Goal: Transaction & Acquisition: Purchase product/service

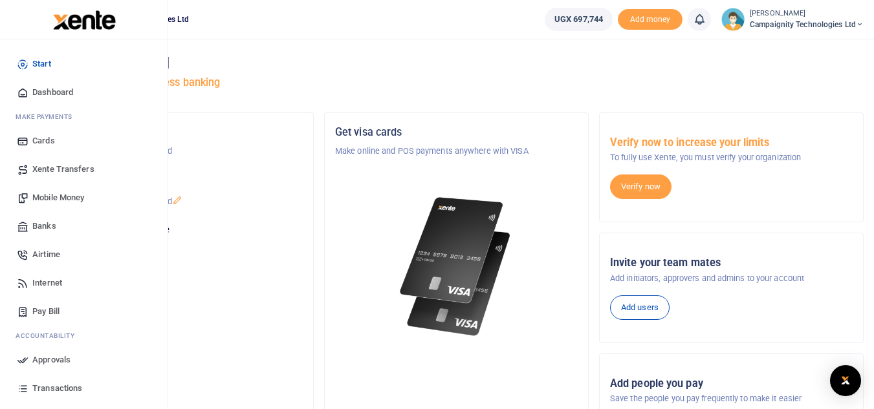
click at [50, 251] on span "Airtime" at bounding box center [46, 254] width 28 height 13
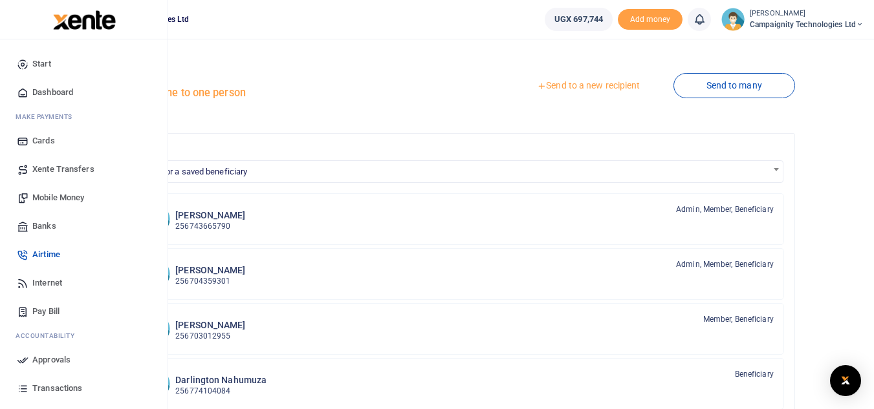
click at [54, 389] on span "Transactions" at bounding box center [57, 388] width 50 height 13
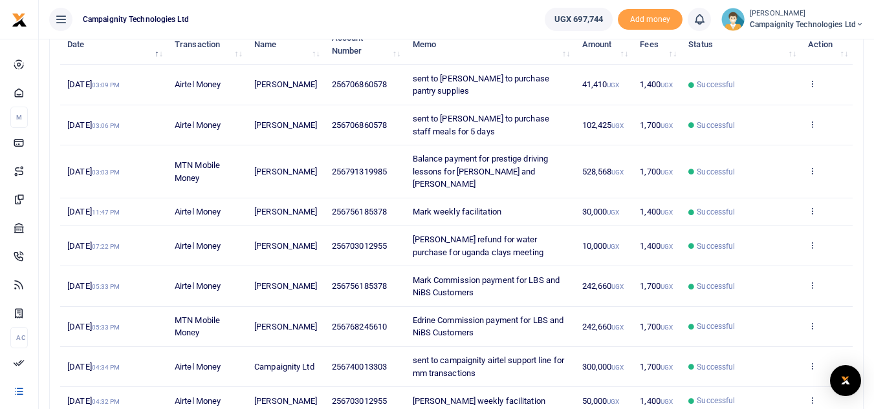
scroll to position [179, 0]
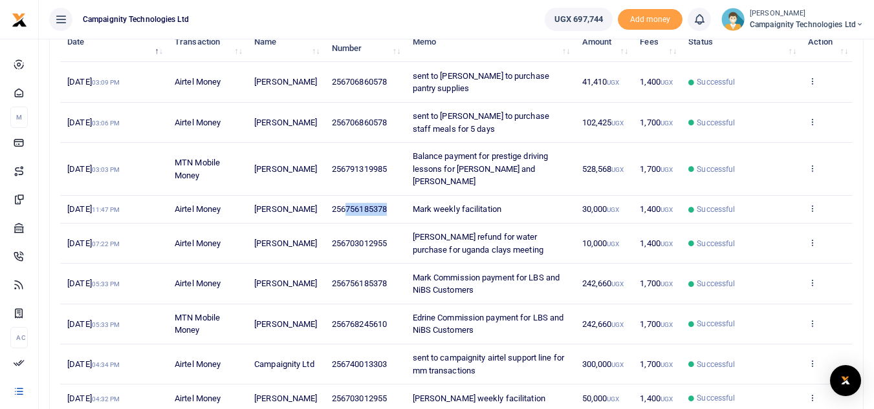
drag, startPoint x: 336, startPoint y: 203, endPoint x: 391, endPoint y: 207, distance: 55.7
click at [391, 207] on td "256756185378" at bounding box center [365, 210] width 81 height 28
copy span "756185378"
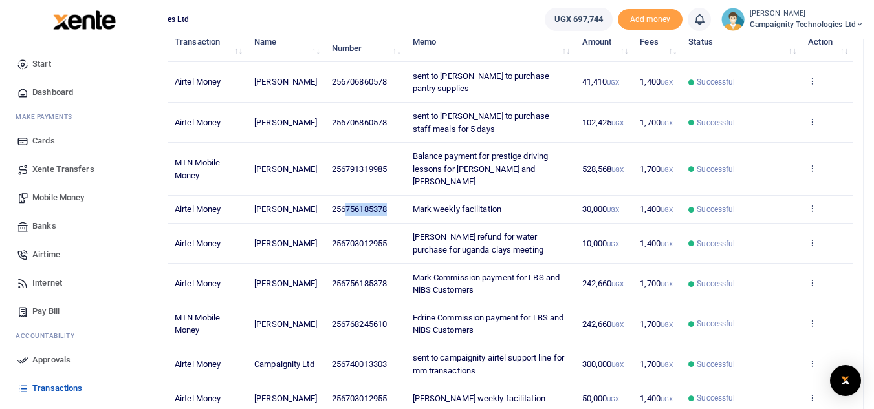
click at [46, 252] on span "Airtime" at bounding box center [46, 254] width 28 height 13
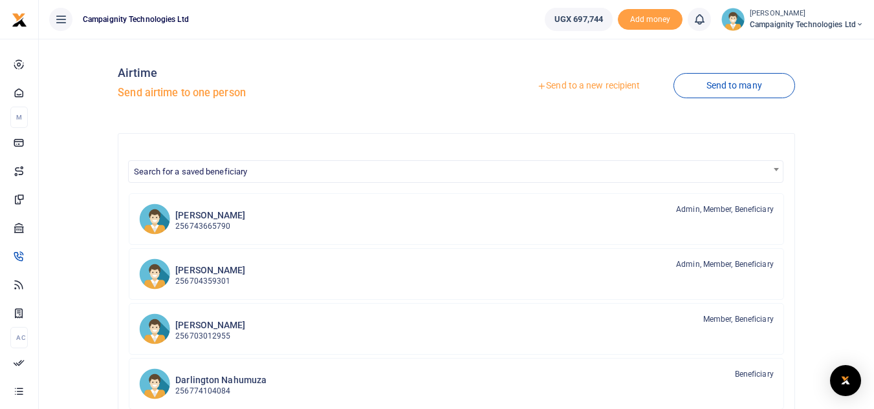
click at [597, 80] on link "Send to a new recipient" at bounding box center [588, 85] width 169 height 23
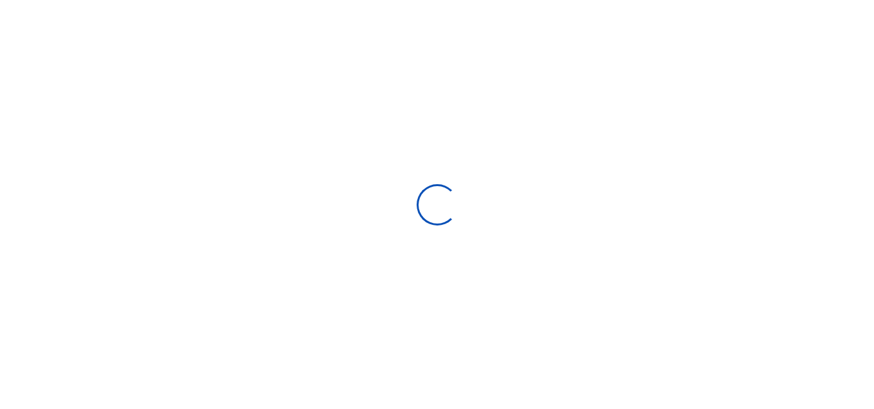
select select
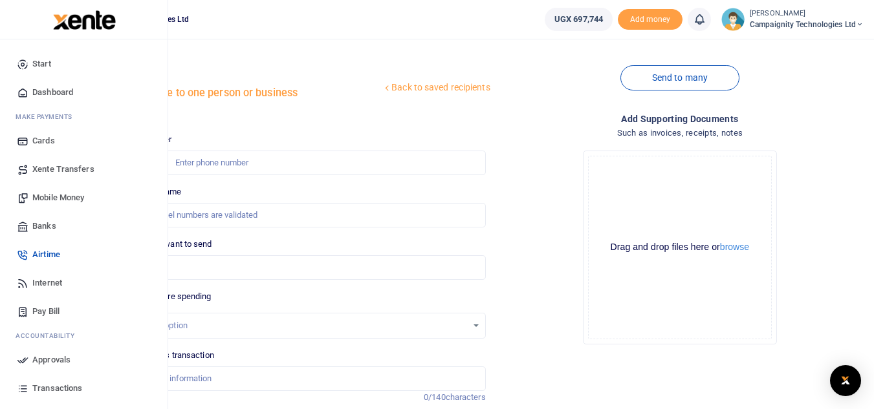
click at [54, 385] on span "Transactions" at bounding box center [57, 388] width 50 height 13
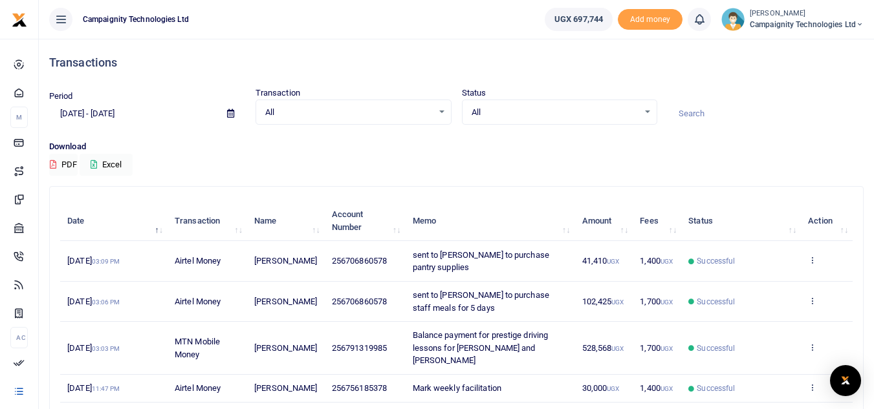
scroll to position [324, 0]
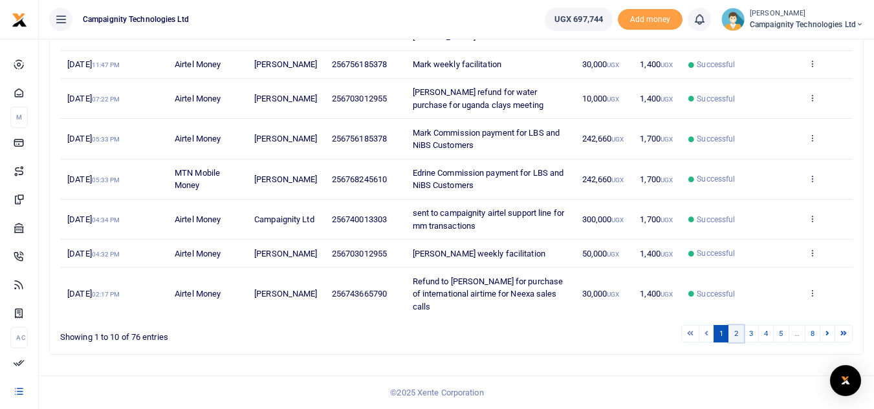
click at [736, 332] on link "2" at bounding box center [736, 333] width 16 height 17
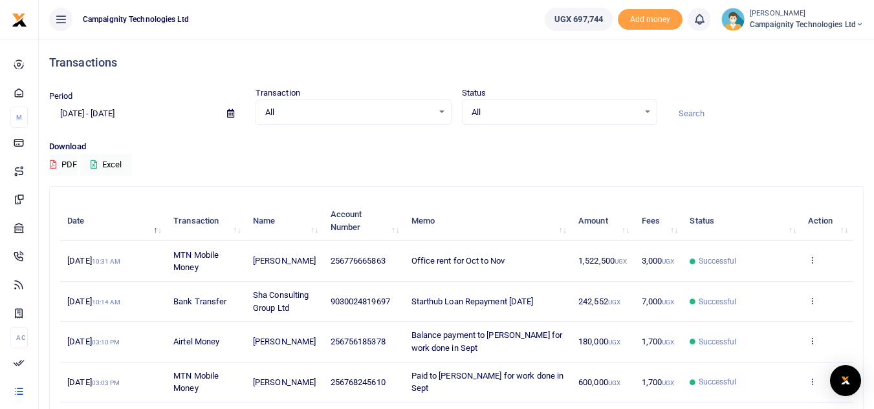
scroll to position [337, 0]
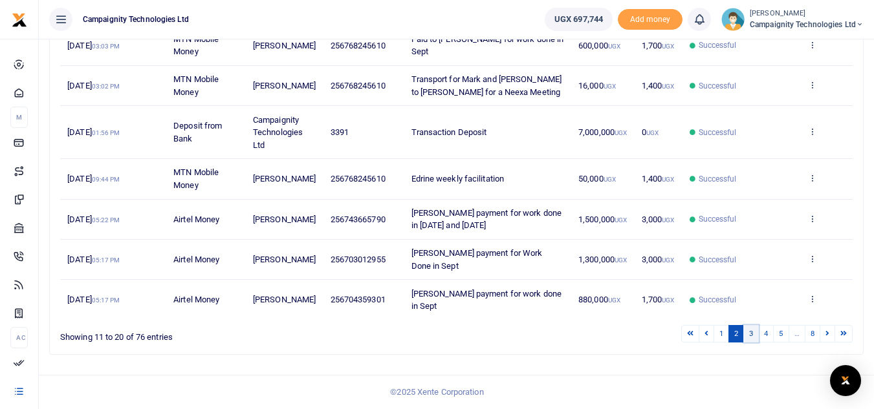
click at [753, 337] on link "3" at bounding box center [751, 333] width 16 height 17
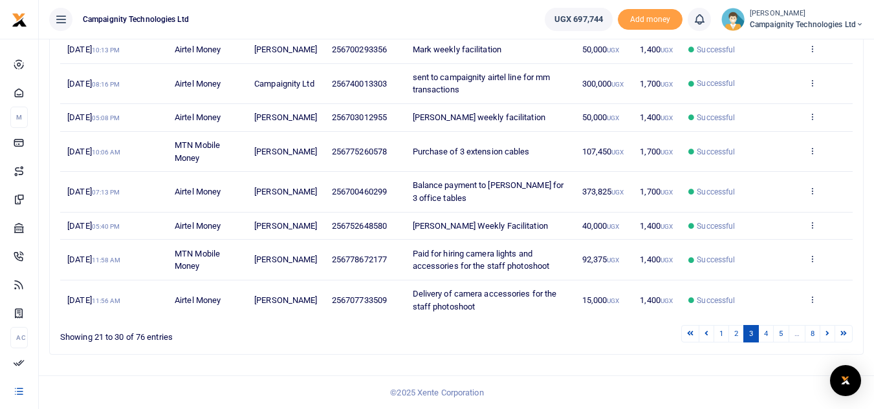
scroll to position [0, 0]
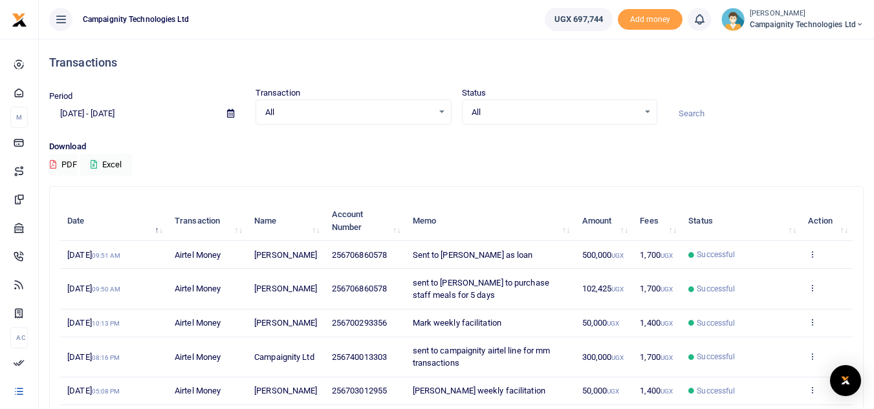
click at [711, 109] on input at bounding box center [765, 114] width 196 height 22
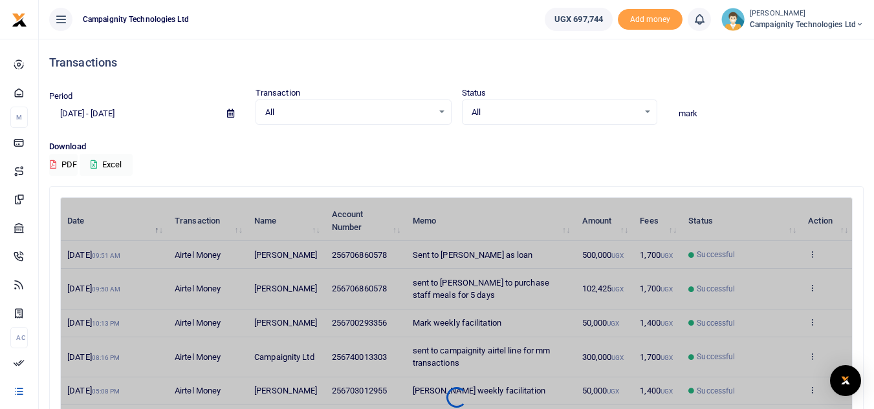
type input "mark"
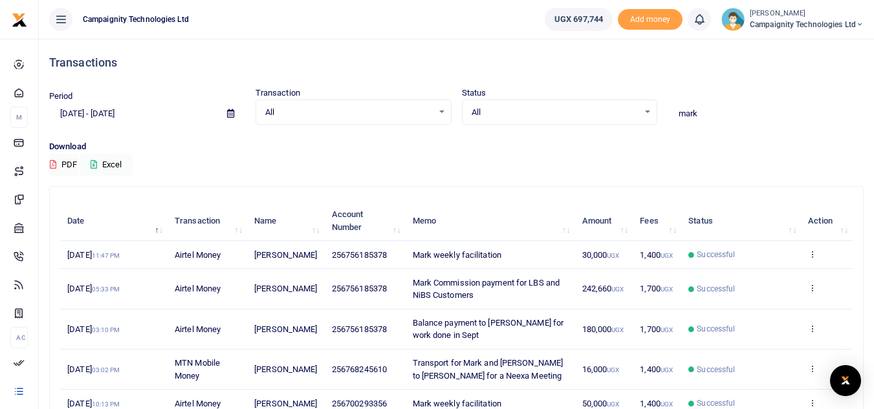
scroll to position [324, 0]
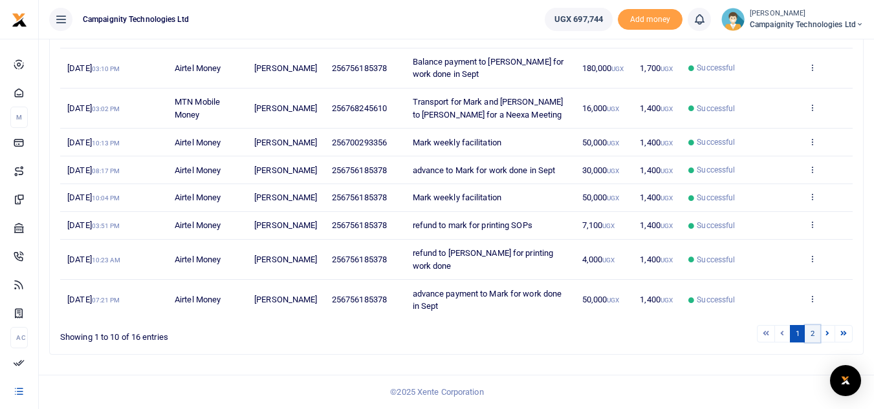
click at [811, 336] on link "2" at bounding box center [812, 333] width 16 height 17
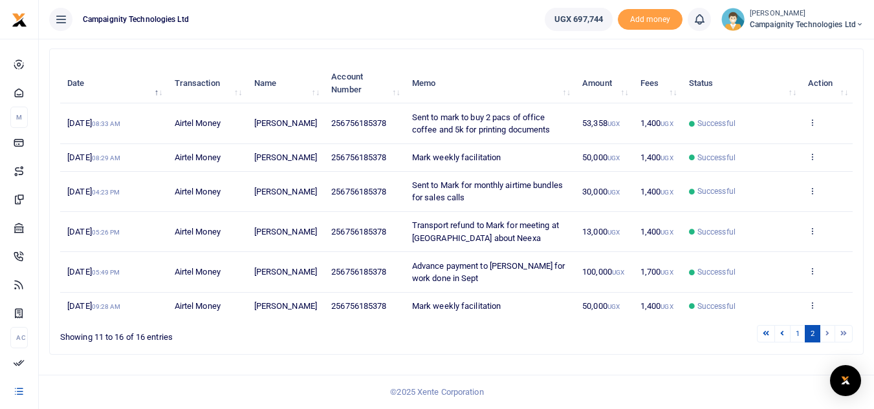
scroll to position [163, 0]
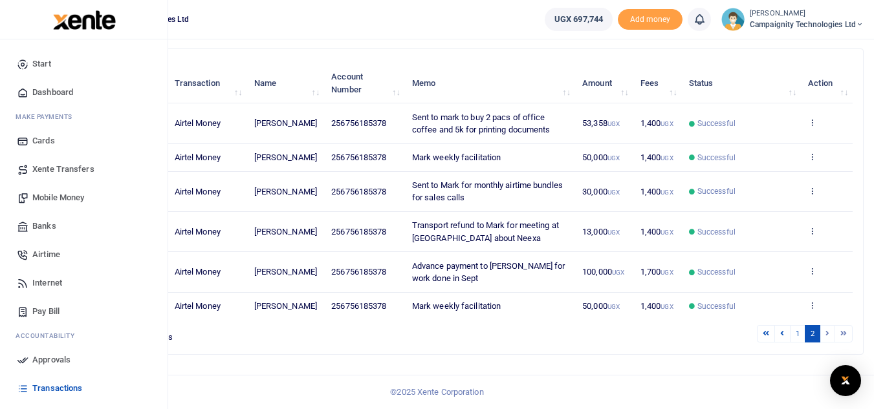
click at [45, 253] on span "Airtime" at bounding box center [46, 254] width 28 height 13
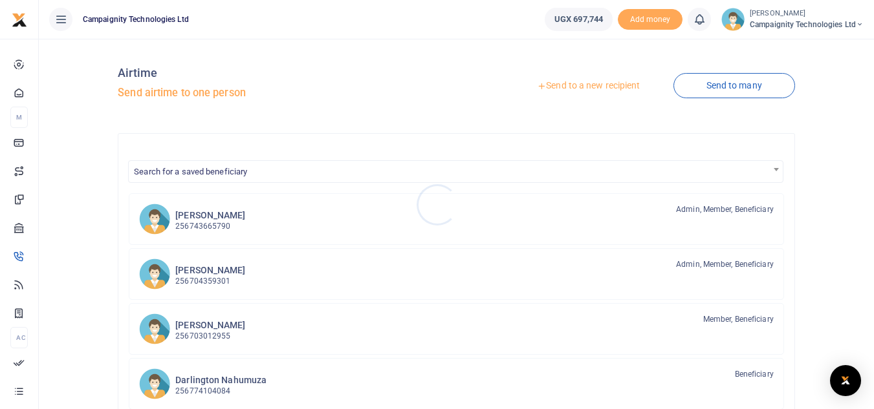
click at [618, 83] on div at bounding box center [437, 204] width 874 height 409
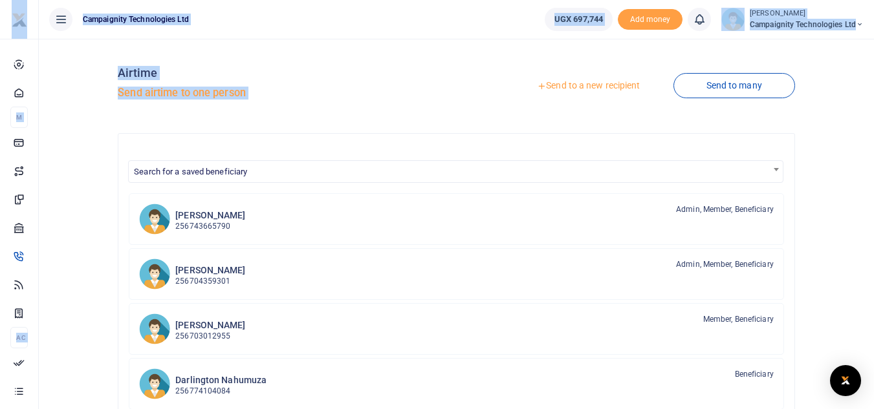
click at [618, 83] on link "Send to a new recipient" at bounding box center [588, 85] width 169 height 23
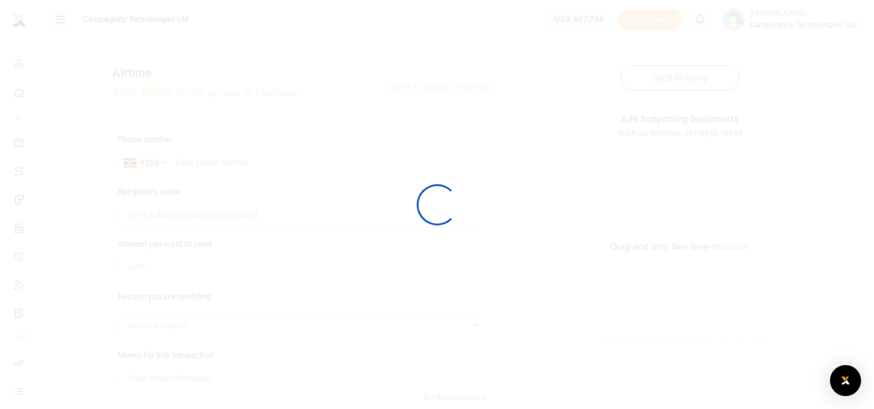
click at [593, 85] on div at bounding box center [437, 204] width 874 height 409
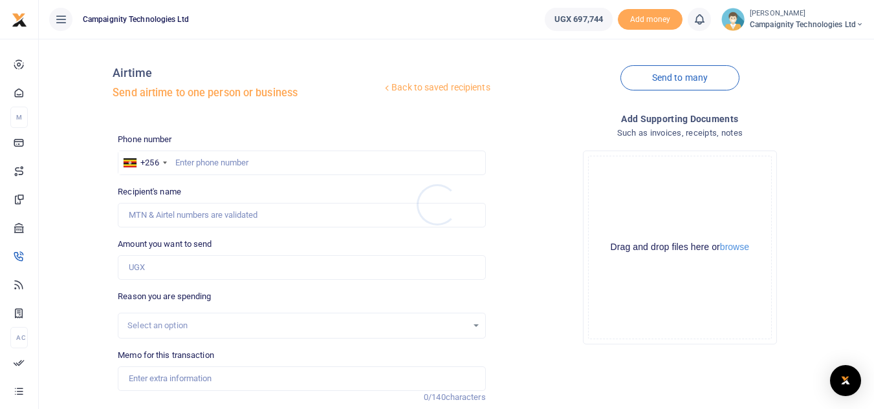
click at [228, 167] on div at bounding box center [437, 204] width 874 height 409
click at [210, 160] on input "text" at bounding box center [301, 163] width 367 height 25
paste input "756185378"
type input "756185378"
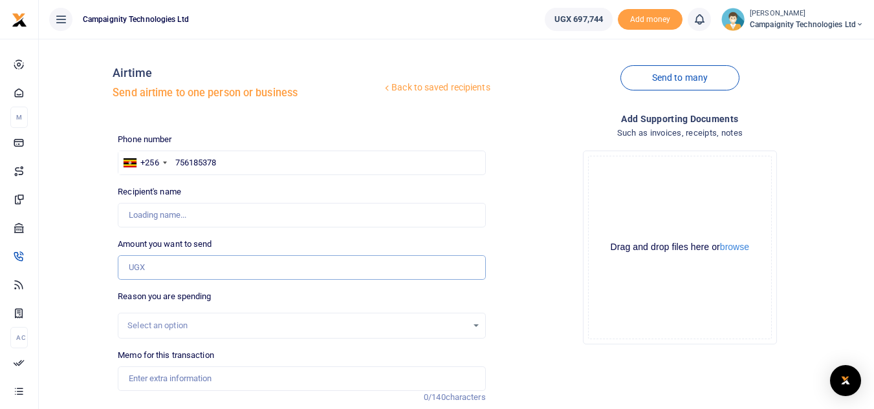
click at [167, 261] on input "Amount you want to send" at bounding box center [301, 267] width 367 height 25
type input "750,00"
type input "Mark Nakibinge"
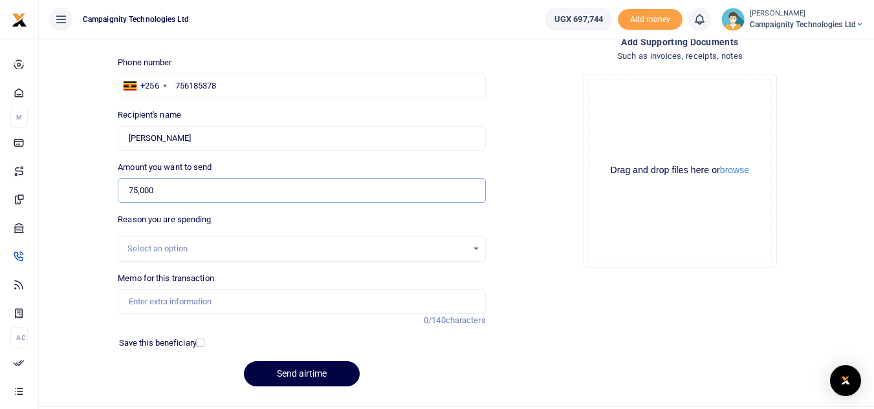
scroll to position [109, 0]
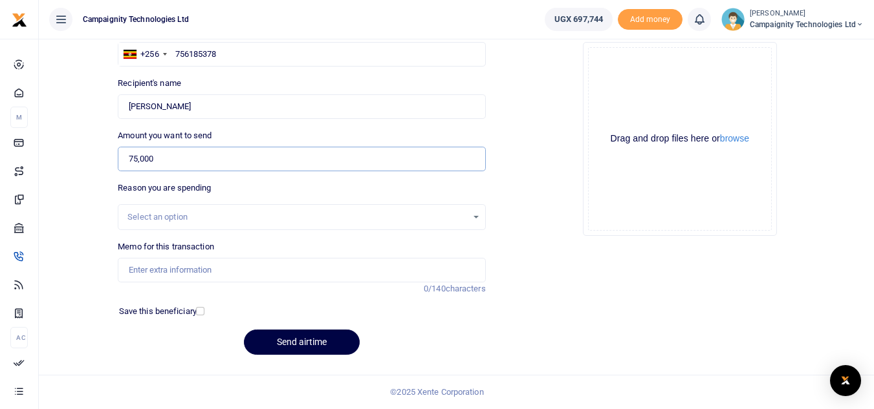
type input "75,000"
click at [239, 277] on input "Memo for this transaction" at bounding box center [301, 270] width 367 height 25
type input "No Expiry all networks Airtel bundles for Mark for Neexa sales"
click at [307, 352] on button "Send airtime" at bounding box center [302, 342] width 116 height 25
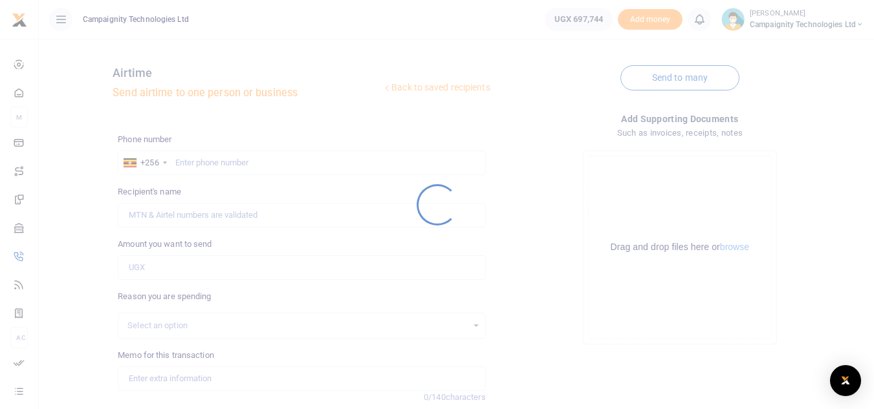
scroll to position [109, 0]
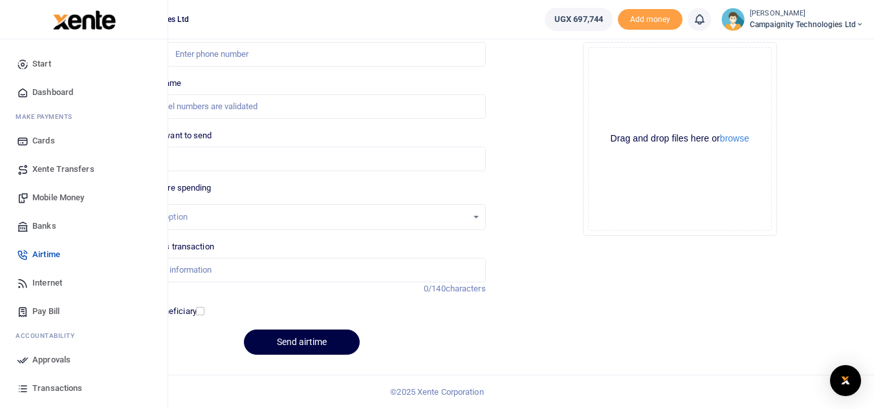
click at [48, 362] on span "Approvals" at bounding box center [51, 360] width 38 height 13
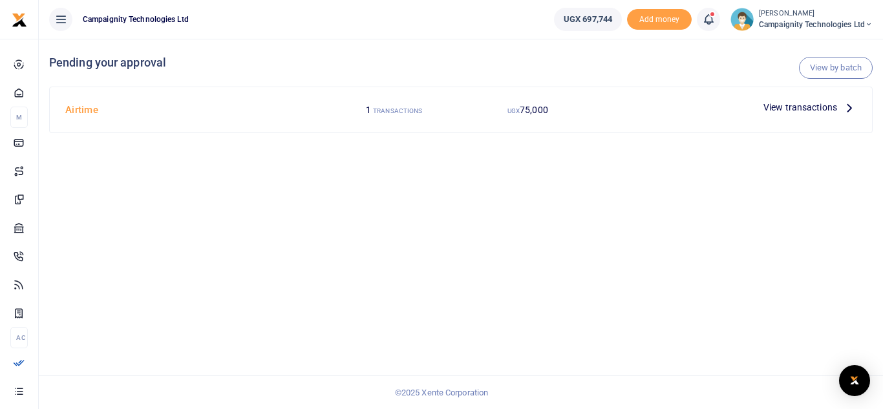
click at [816, 103] on span "View transactions" at bounding box center [801, 107] width 74 height 14
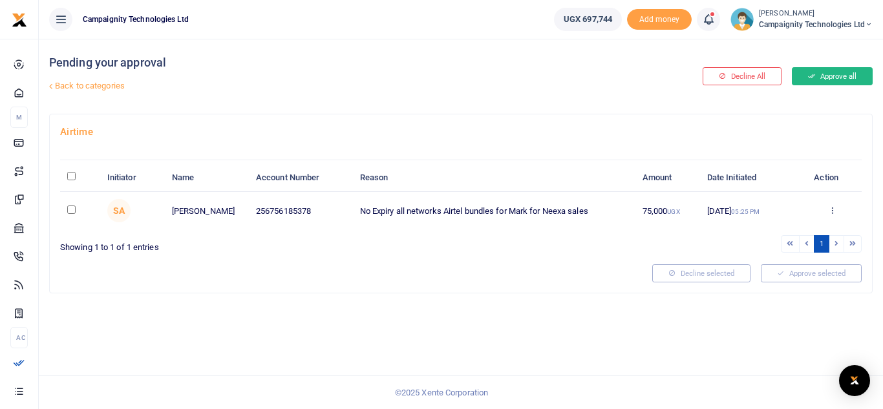
click at [835, 81] on button "Approve all" at bounding box center [832, 76] width 81 height 18
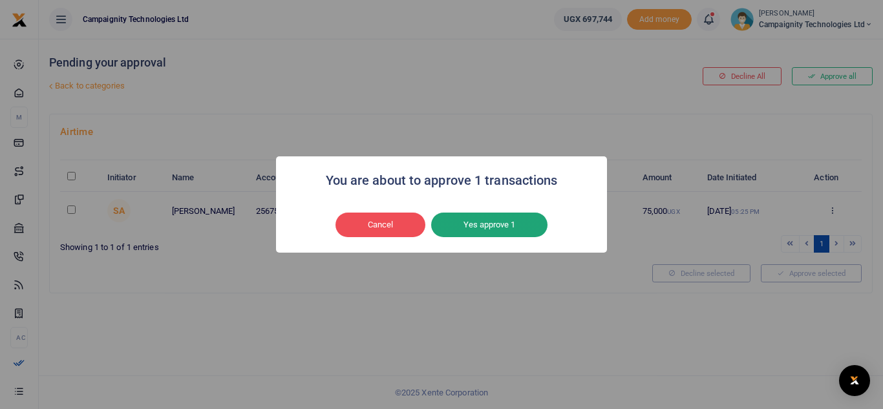
click at [469, 227] on button "Yes approve 1" at bounding box center [489, 225] width 116 height 25
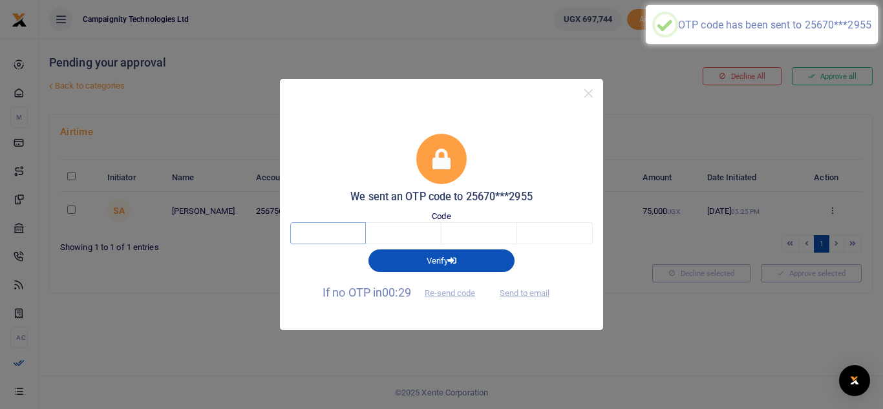
click at [356, 230] on input "text" at bounding box center [328, 233] width 76 height 22
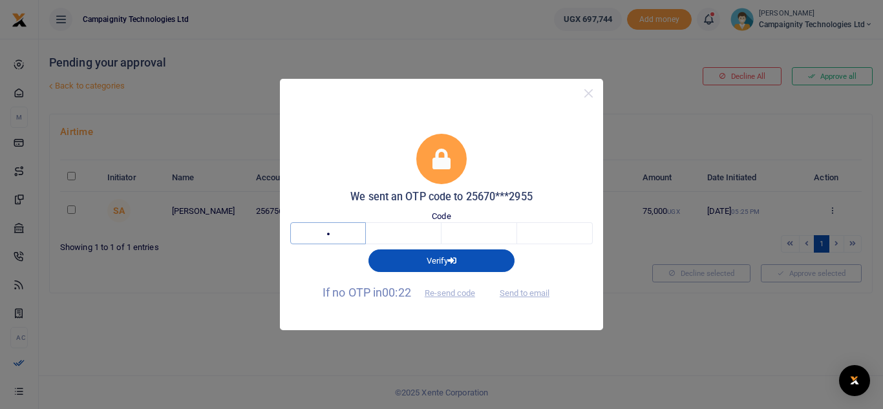
type input "5"
type input "9"
type input "5"
type input "8"
